Goal: Task Accomplishment & Management: Manage account settings

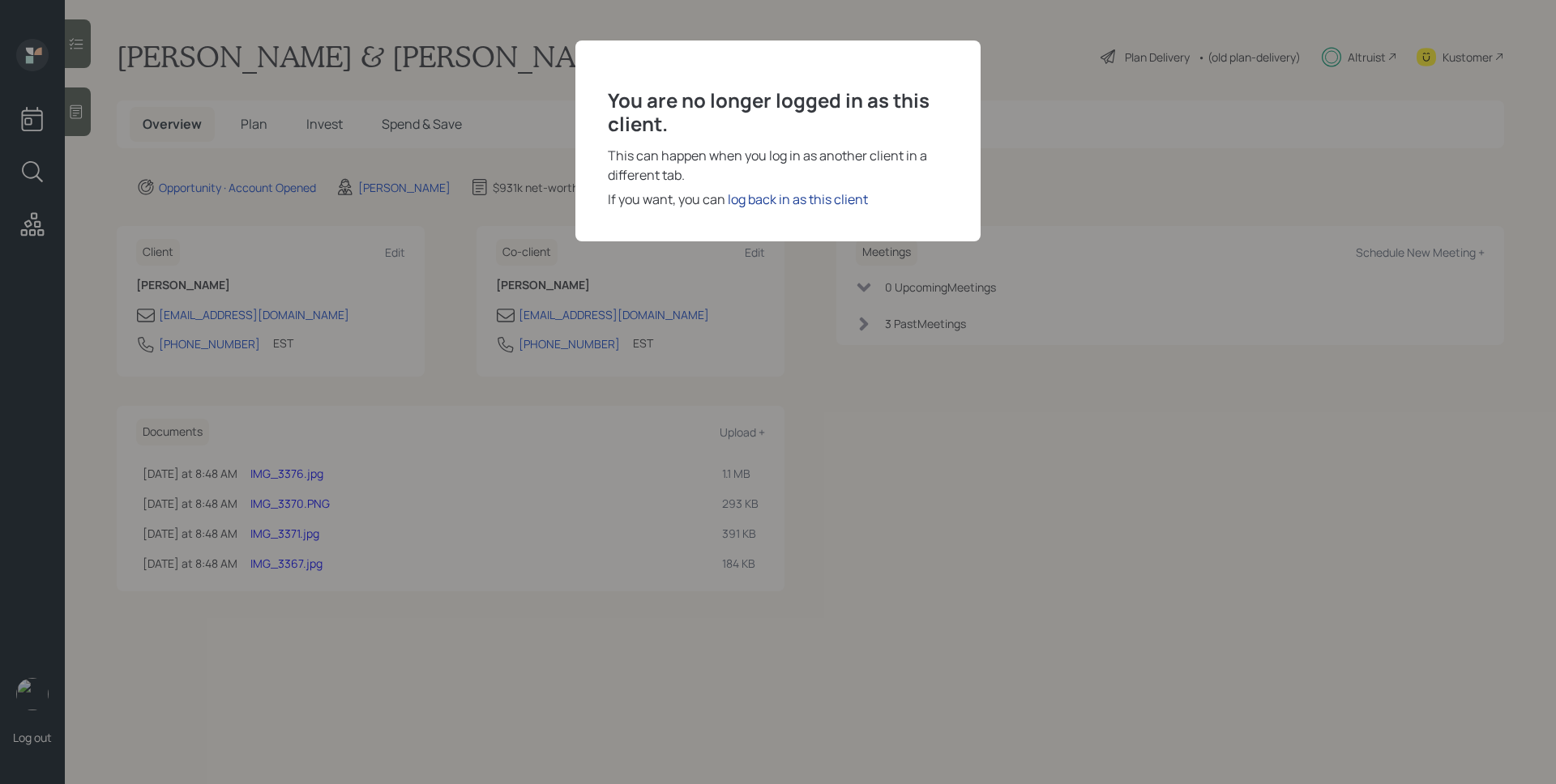
click at [797, 205] on div "log back in as this client" at bounding box center [798, 199] width 140 height 20
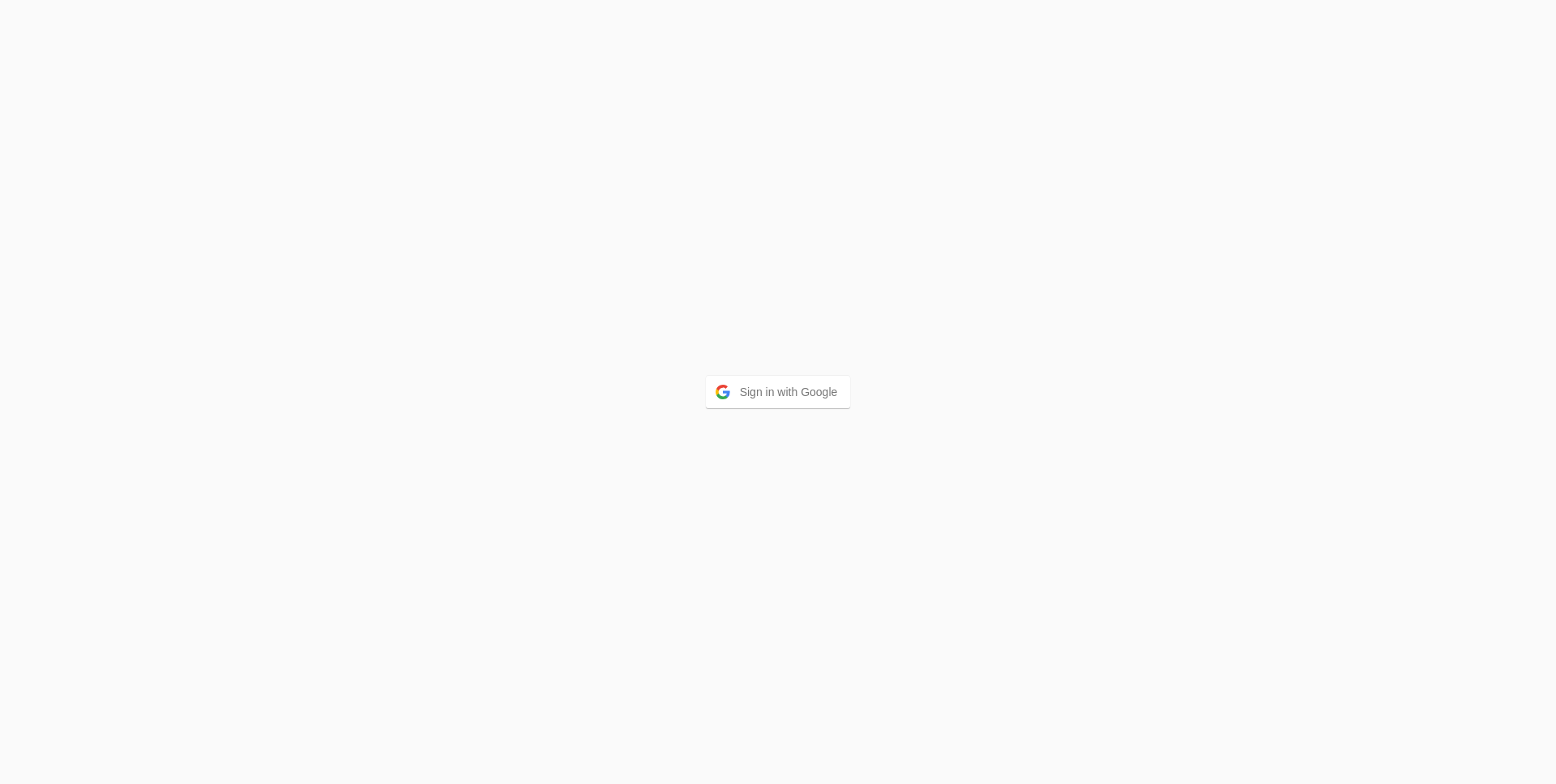
click at [794, 365] on div "Sign in with Google" at bounding box center [778, 392] width 1556 height 784
click at [789, 387] on button "Sign in with Google" at bounding box center [778, 392] width 145 height 32
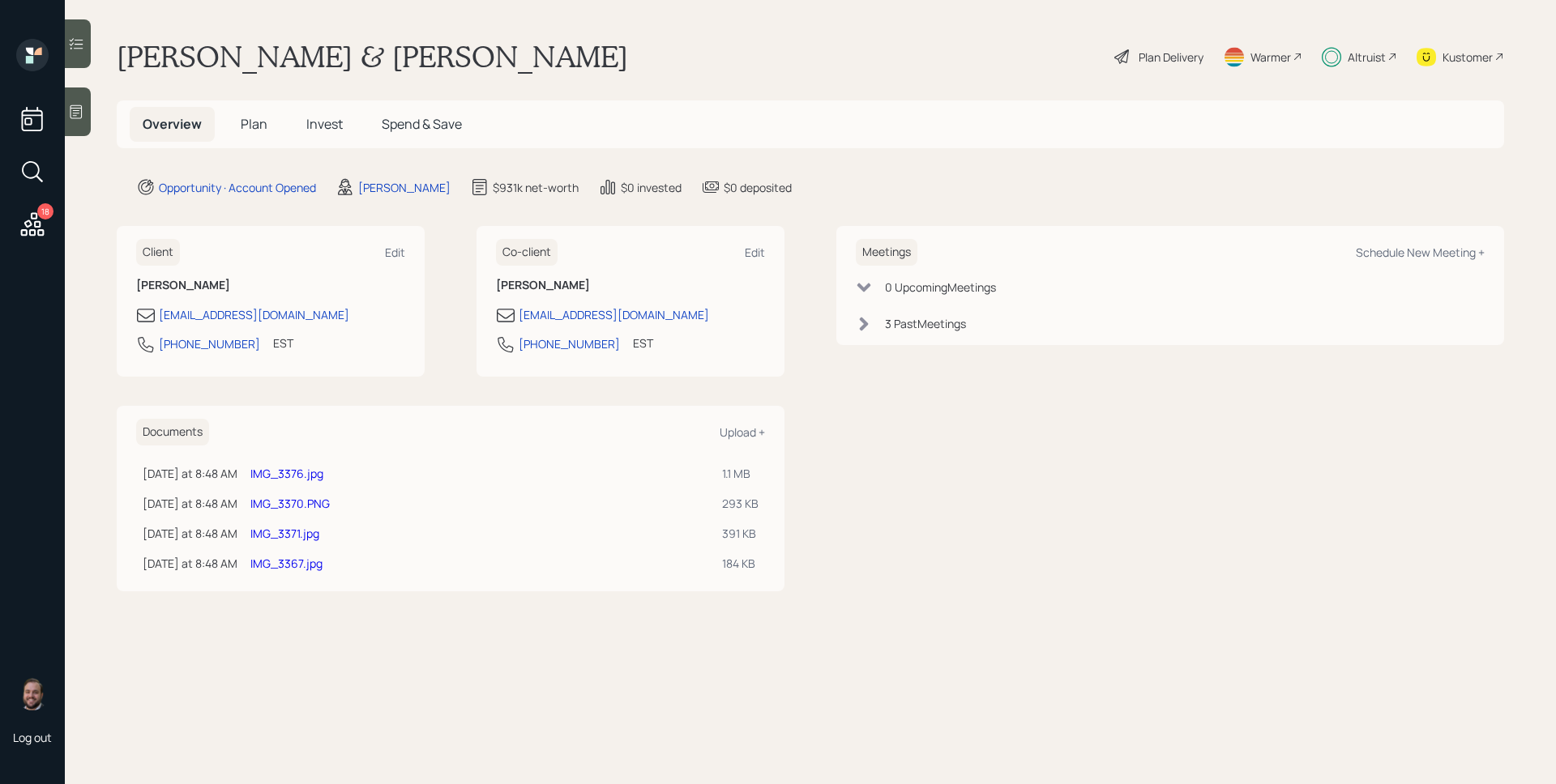
click at [33, 228] on icon at bounding box center [32, 224] width 29 height 29
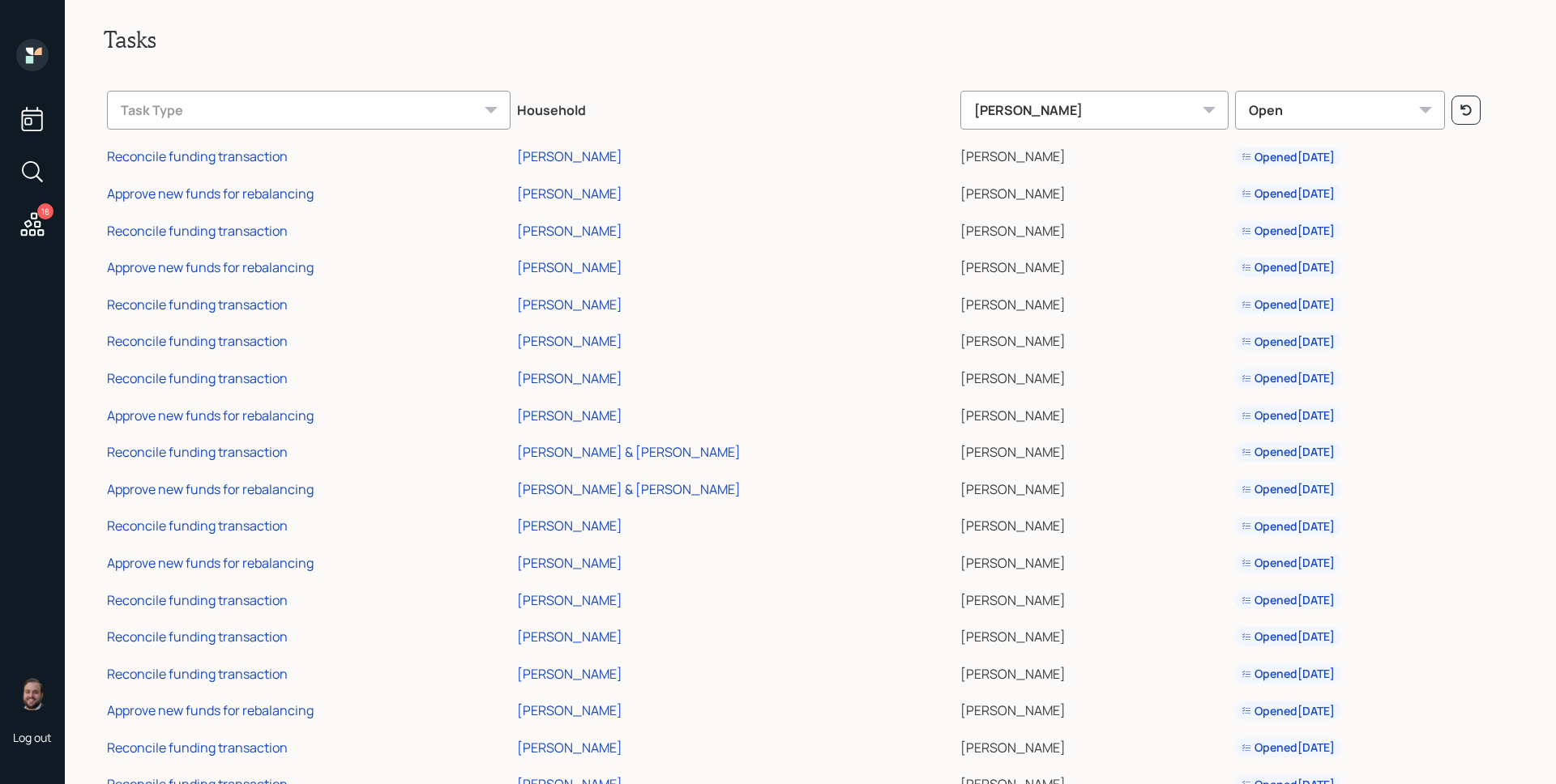
scroll to position [68, 0]
